Goal: Book appointment/travel/reservation

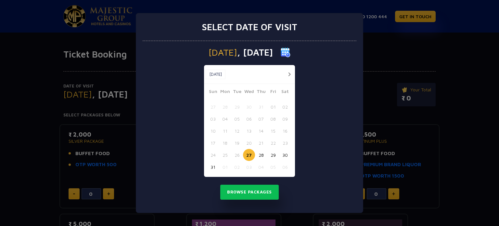
click at [288, 72] on button "button" at bounding box center [289, 74] width 8 height 8
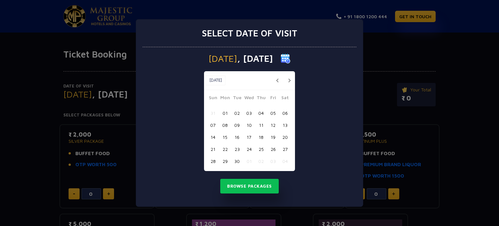
click at [288, 80] on button "button" at bounding box center [289, 80] width 8 height 8
click at [262, 148] on button "23" at bounding box center [261, 149] width 12 height 12
click at [262, 187] on button "Browse Packages" at bounding box center [249, 186] width 58 height 15
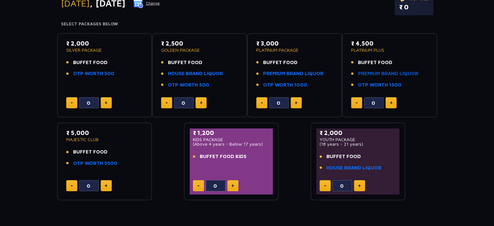
scroll to position [93, 0]
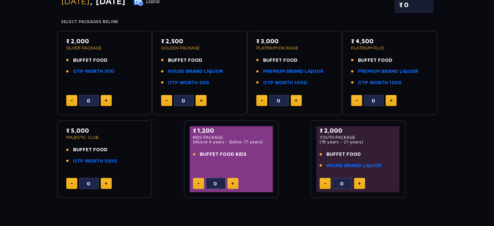
click at [99, 149] on span "BUFFET FOOD" at bounding box center [90, 149] width 34 height 7
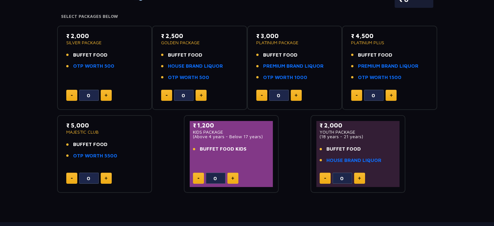
scroll to position [99, 0]
click at [101, 153] on link "OTP WORTH 5500" at bounding box center [95, 155] width 44 height 7
click at [383, 63] on link "PREMIUM BRAND LIQUOR" at bounding box center [388, 65] width 60 height 7
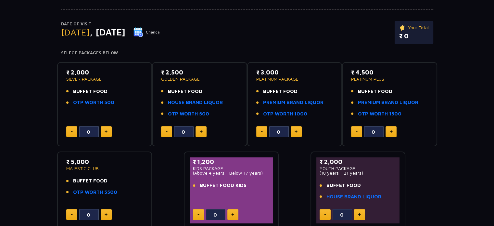
scroll to position [62, 0]
